Goal: Find specific page/section: Find specific page/section

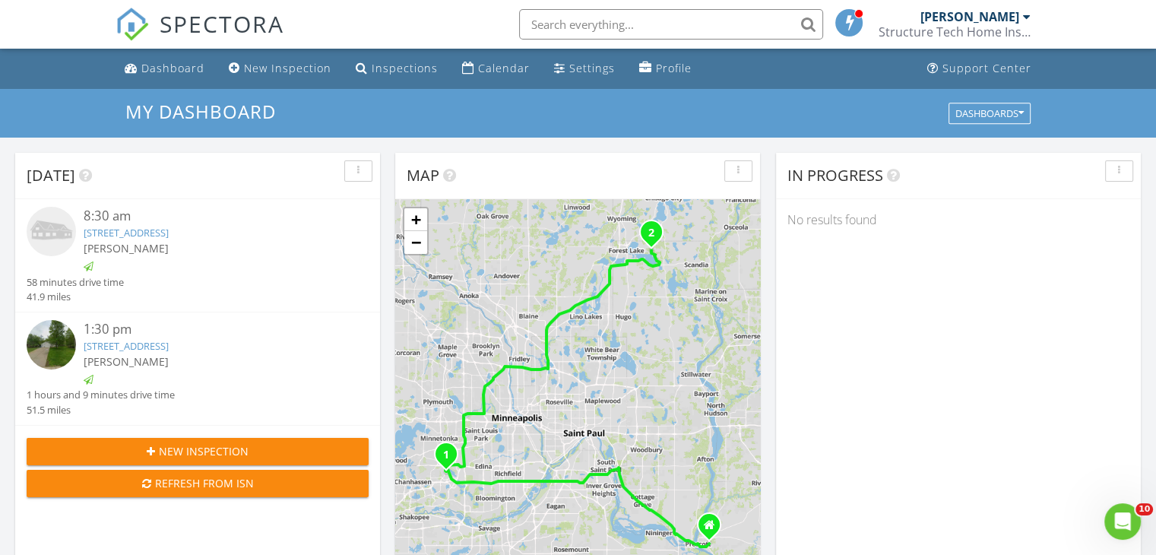
click at [155, 347] on link "[STREET_ADDRESS]" at bounding box center [126, 346] width 85 height 14
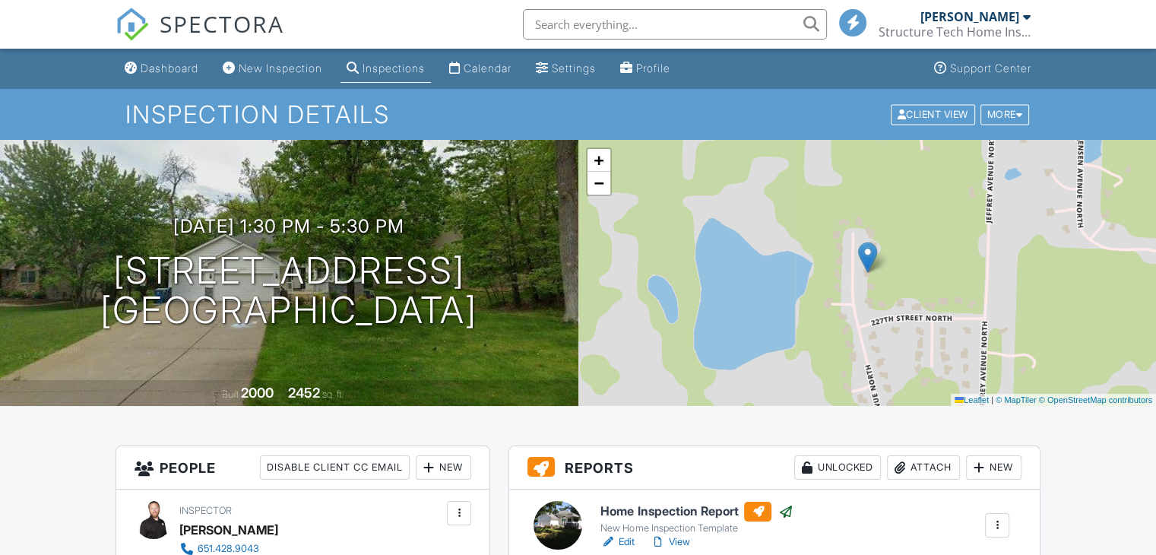
scroll to position [111, 0]
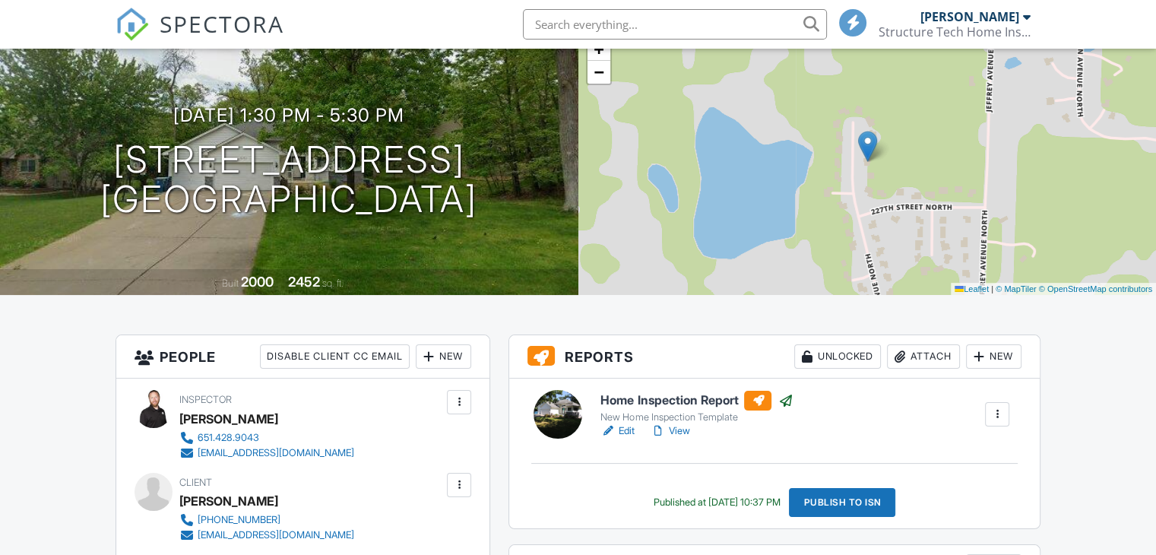
click at [656, 397] on h6 "Home Inspection Report" at bounding box center [697, 401] width 192 height 20
